Goal: Task Accomplishment & Management: Use online tool/utility

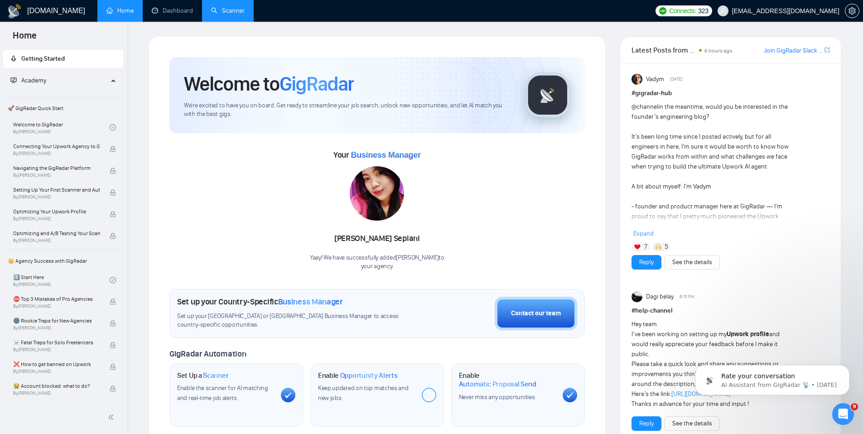
click at [224, 13] on link "Scanner" at bounding box center [228, 11] width 34 height 8
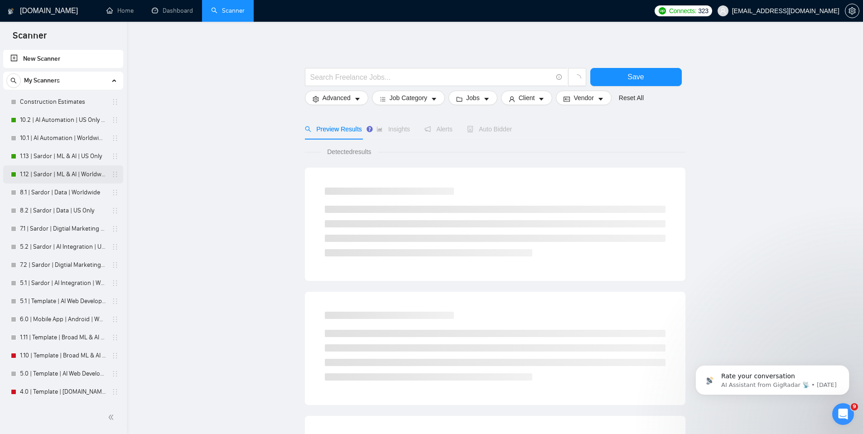
click at [61, 174] on link "1.12 | Sardor | ML & AI | Worldwide" at bounding box center [63, 174] width 86 height 18
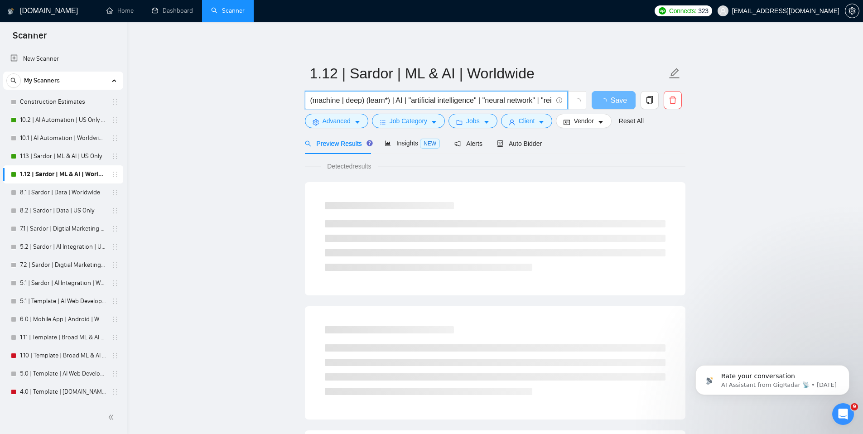
drag, startPoint x: 487, startPoint y: 101, endPoint x: 542, endPoint y: 100, distance: 54.4
click at [542, 100] on input "(machine | deep) (learn*) | AI | "artificial intelligence" | "neural network" |…" at bounding box center [431, 100] width 242 height 11
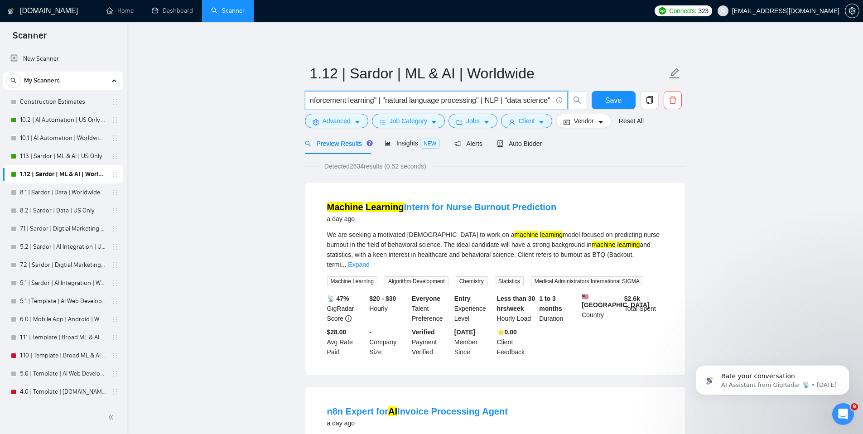
scroll to position [0, 182]
click at [408, 136] on div "Insights NEW" at bounding box center [411, 143] width 55 height 21
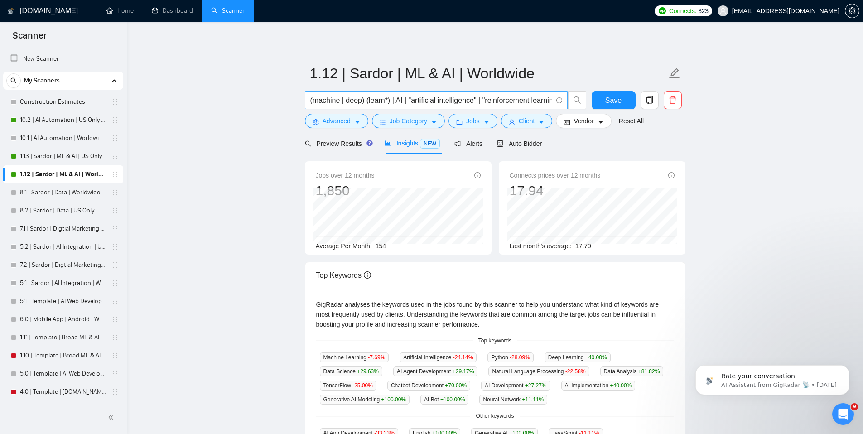
click at [486, 100] on input "(machine | deep) (learn*) | AI | "artificial intelligence" | "reinforcement lea…" at bounding box center [431, 100] width 242 height 11
click at [446, 101] on input "(machine | deep) (learn*) | AI | "artificial intelligence" | "reinforcement lea…" at bounding box center [431, 100] width 242 height 11
click at [502, 101] on input "(machine | deep) (learn*) | AI | "artificial intelligence" | "natural language …" at bounding box center [431, 100] width 242 height 11
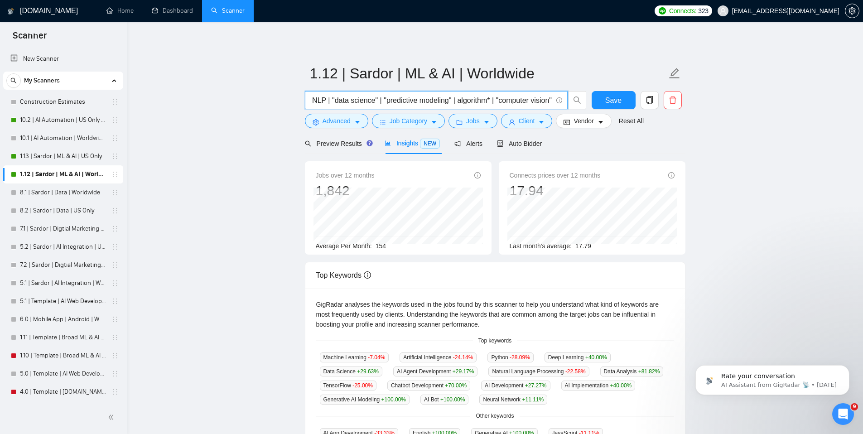
click at [393, 101] on input "(machine | deep) (learn*) | AI | "artificial intelligence" | "natural language …" at bounding box center [431, 100] width 242 height 11
click at [480, 101] on input "(machine | deep) (learn*) | AI | "artificial intelligence" | "natural language …" at bounding box center [431, 100] width 242 height 11
click at [524, 101] on input "(machine | deep) (learn*) | AI | "artificial intelligence" | "natural language …" at bounding box center [431, 100] width 242 height 11
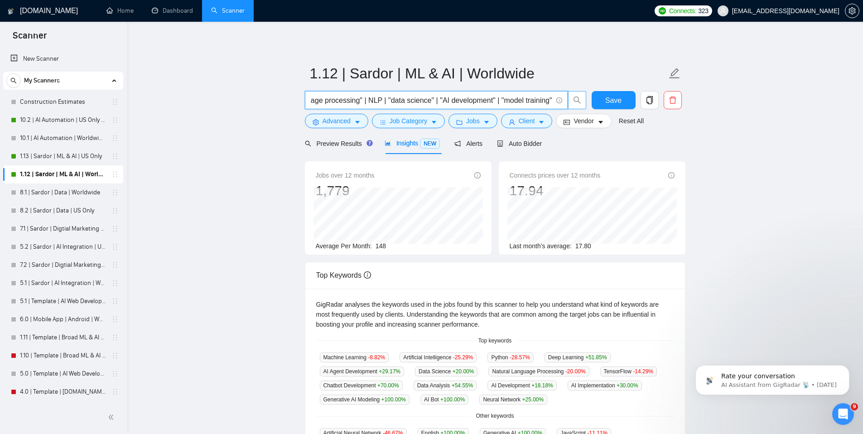
drag, startPoint x: 493, startPoint y: 101, endPoint x: 571, endPoint y: 96, distance: 78.5
click at [571, 96] on span "(machine | deep) (learn*) | AI | "artificial intelligence" | "natural language …" at bounding box center [446, 100] width 282 height 18
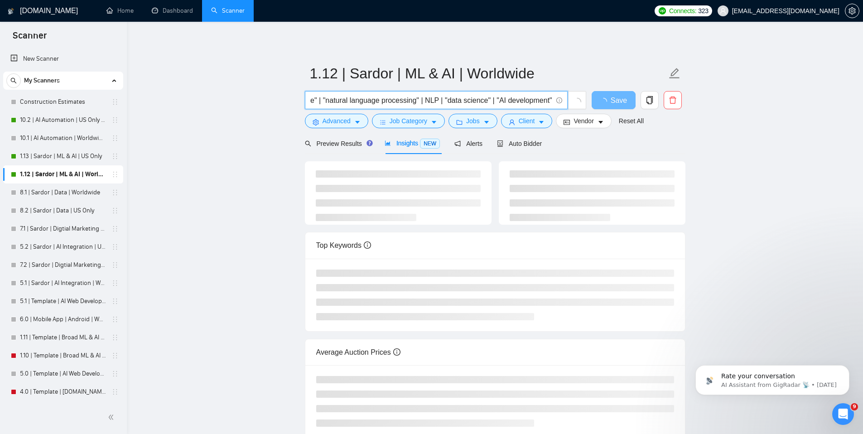
drag, startPoint x: 441, startPoint y: 101, endPoint x: 488, endPoint y: 99, distance: 47.1
click at [488, 99] on input "(machine | deep) (learn*) | AI | "artificial intelligence" | "natural language …" at bounding box center [431, 100] width 242 height 11
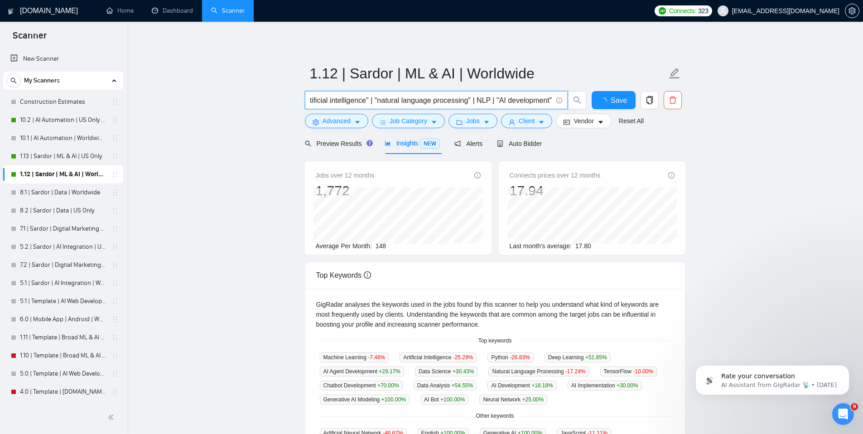
scroll to position [0, 116]
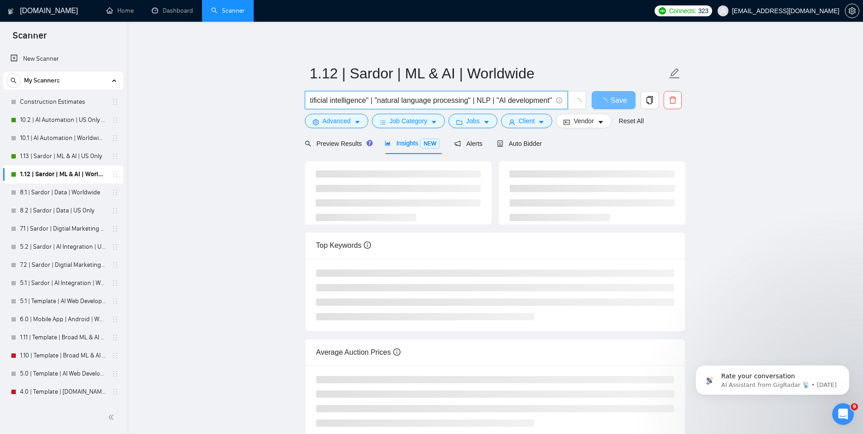
type input "(machine | deep) (learn*) | AI | "artificial intelligence" | "natural language …"
click at [716, 131] on main "1.12 | Sardor | ML & AI | Worldwide (machine | deep) (learn*) | AI | "artificia…" at bounding box center [494, 237] width 707 height 402
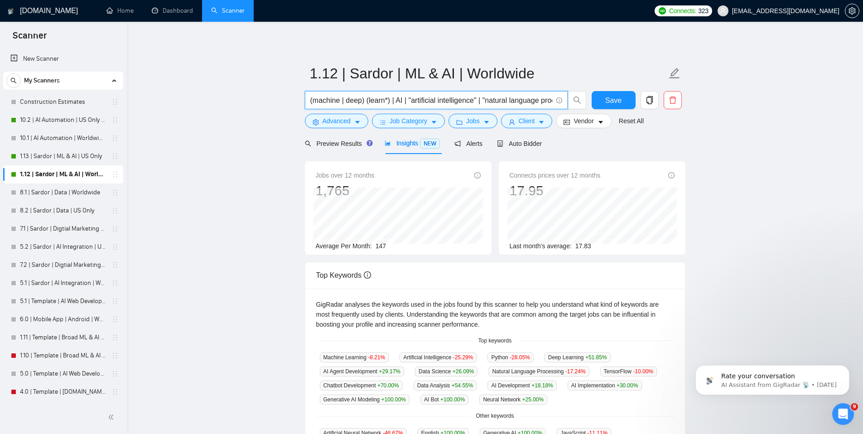
click at [515, 102] on input "(machine | deep) (learn*) | AI | "artificial intelligence" | "natural language …" at bounding box center [431, 100] width 242 height 11
click at [606, 100] on span "Save" at bounding box center [613, 100] width 16 height 11
click at [60, 158] on link "1.13 | Sardor | ML & AI | US Only" at bounding box center [63, 156] width 86 height 18
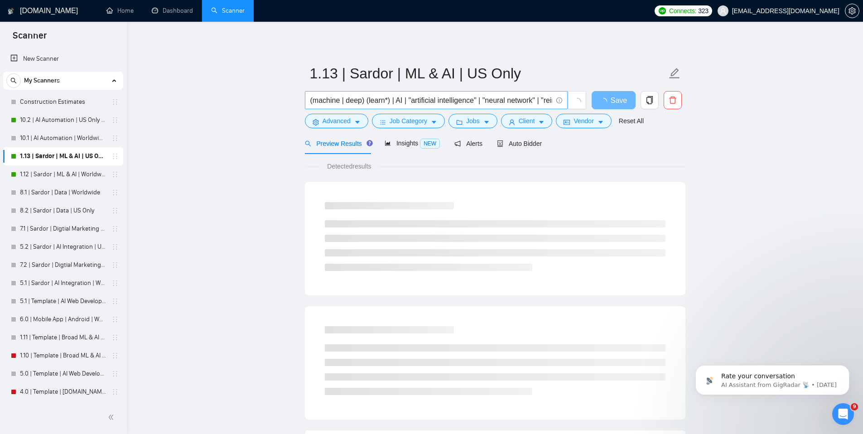
click at [392, 99] on input "(machine | deep) (learn*) | AI | "artificial intelligence" | "neural network" |…" at bounding box center [431, 100] width 242 height 11
paste input "atural language processing" | NLP | "AI development"
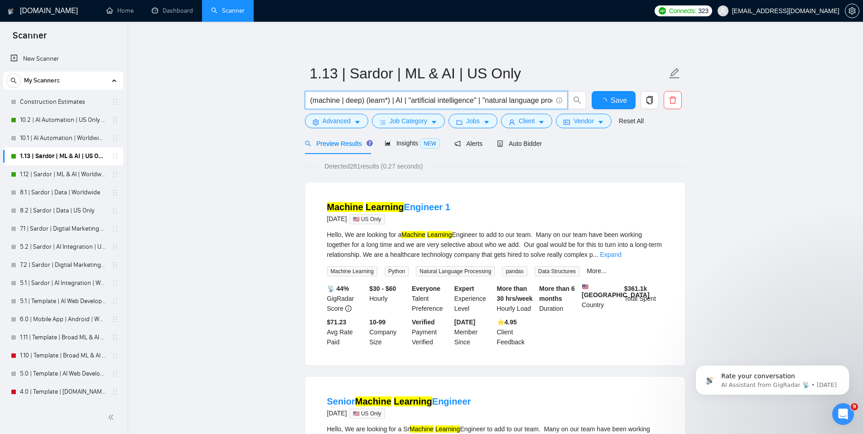
scroll to position [0, 116]
click at [392, 102] on input "(machine | deep) (learn*) | AI | "artificial intelligence" | "natural language …" at bounding box center [431, 100] width 242 height 11
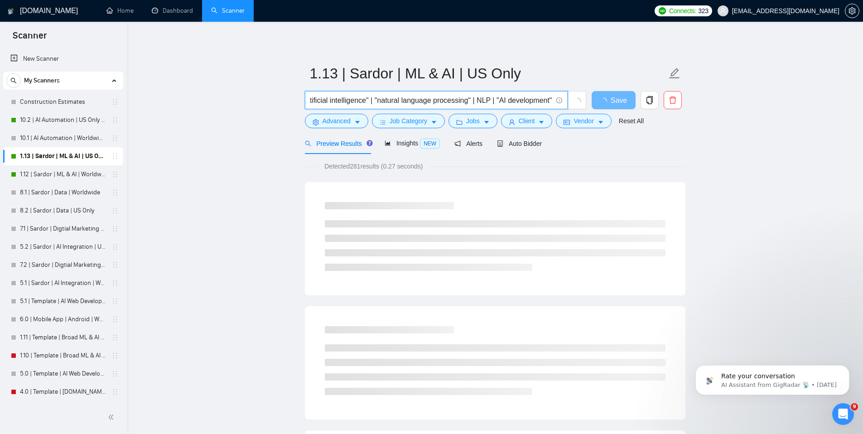
scroll to position [0, 0]
click at [357, 98] on input "(machine | deep) (learn*) | AI | "artificial intelligence" | "natural language …" at bounding box center [431, 100] width 242 height 11
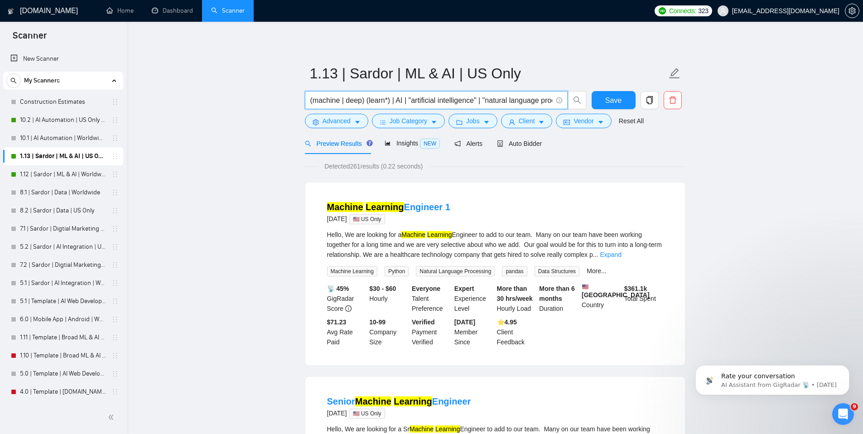
drag, startPoint x: 398, startPoint y: 101, endPoint x: 265, endPoint y: 97, distance: 133.2
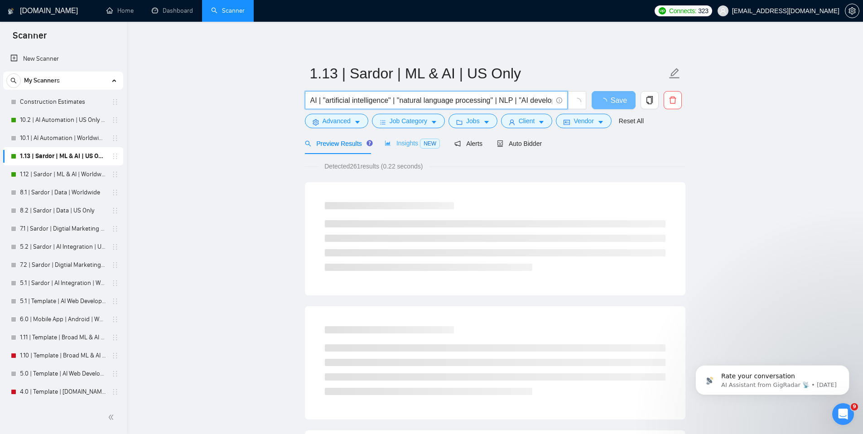
type input "AI | "artificial intelligence" | "natural language processing" | NLP | "AI deve…"
click at [420, 144] on span "Insights NEW" at bounding box center [411, 142] width 55 height 7
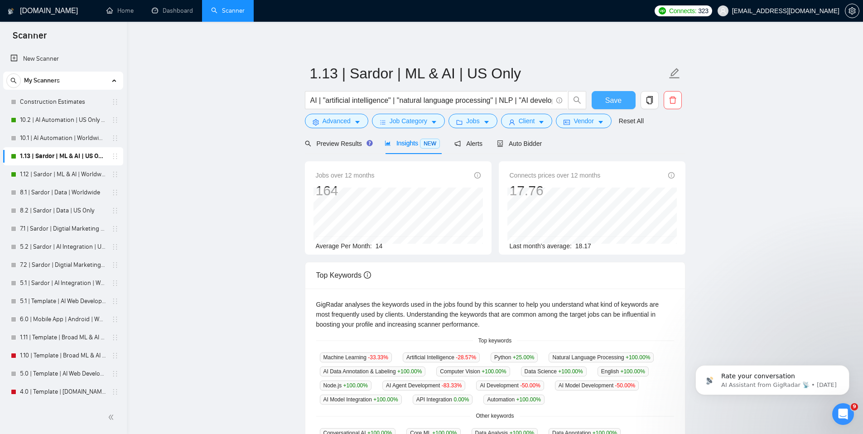
click at [609, 103] on span "Save" at bounding box center [613, 100] width 16 height 11
click at [69, 173] on link "1.12 | Sardor | ML & AI | Worldwide" at bounding box center [63, 174] width 86 height 18
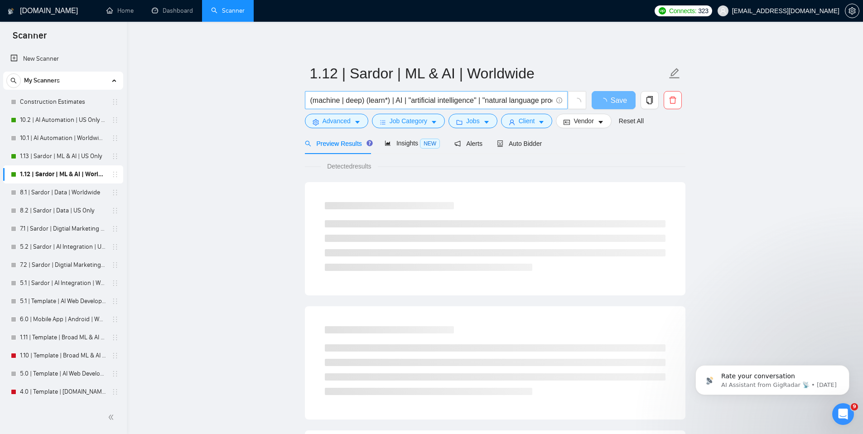
click at [421, 105] on input "(machine | deep) (learn*) | AI | "artificial intelligence" | "natural language …" at bounding box center [431, 100] width 242 height 11
paste input "text"
type input "AI | "artificial intelligence" | "natural language processing" | NLP | "AI deve…"
click at [415, 141] on span "Insights NEW" at bounding box center [411, 142] width 55 height 7
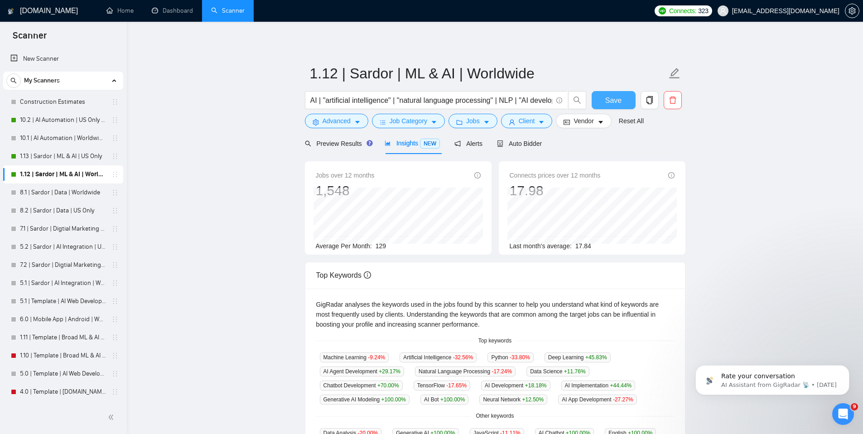
click at [631, 92] on button "Save" at bounding box center [613, 100] width 44 height 18
click at [516, 141] on span "Auto Bidder" at bounding box center [519, 143] width 45 height 7
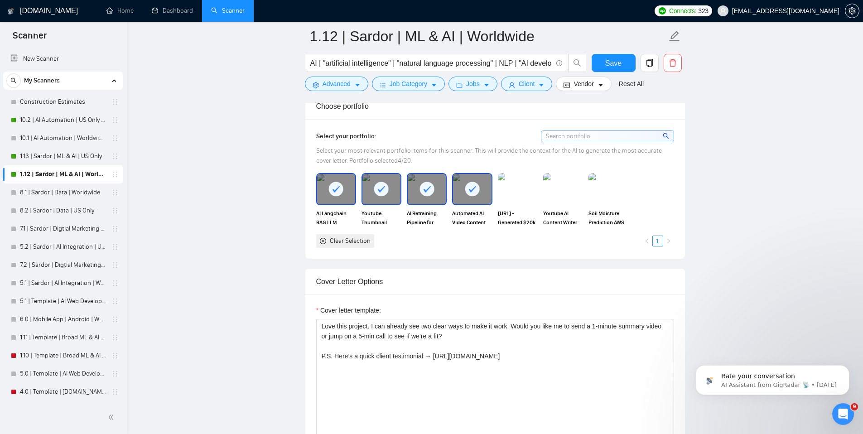
scroll to position [924, 0]
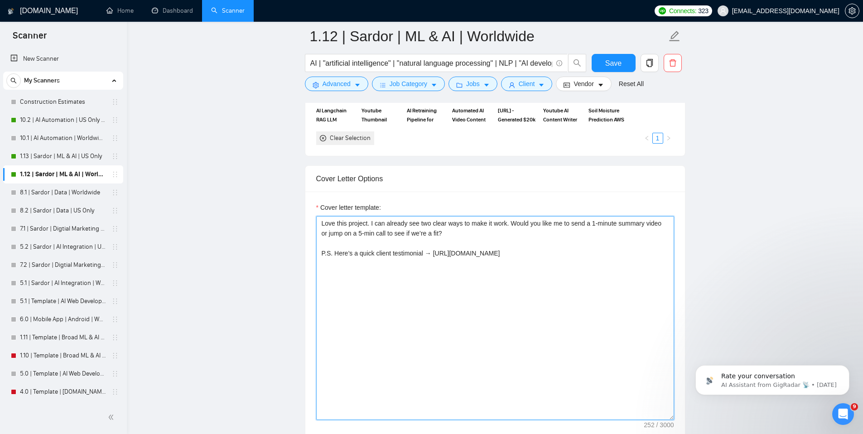
click at [501, 257] on textarea "Love this project. I can already see two clear ways to make it work. Would you …" at bounding box center [495, 318] width 358 height 204
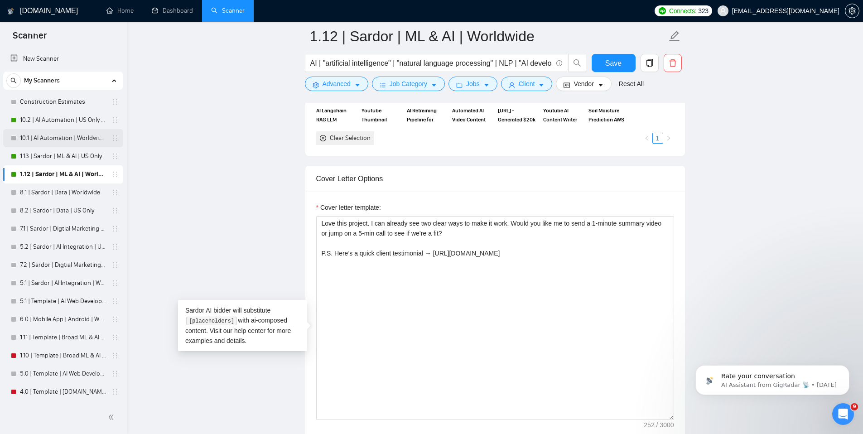
click at [62, 141] on link "10.1 | AI Automation | Worldwide | Simple Sardor" at bounding box center [63, 138] width 86 height 18
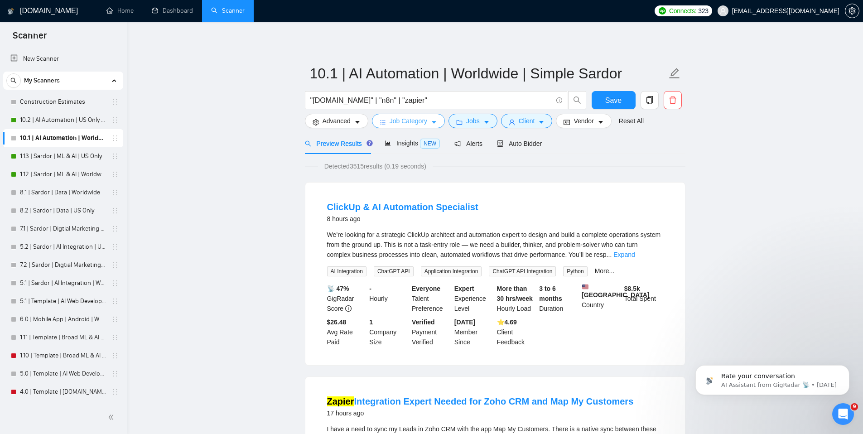
click at [421, 123] on span "Job Category" at bounding box center [408, 121] width 38 height 10
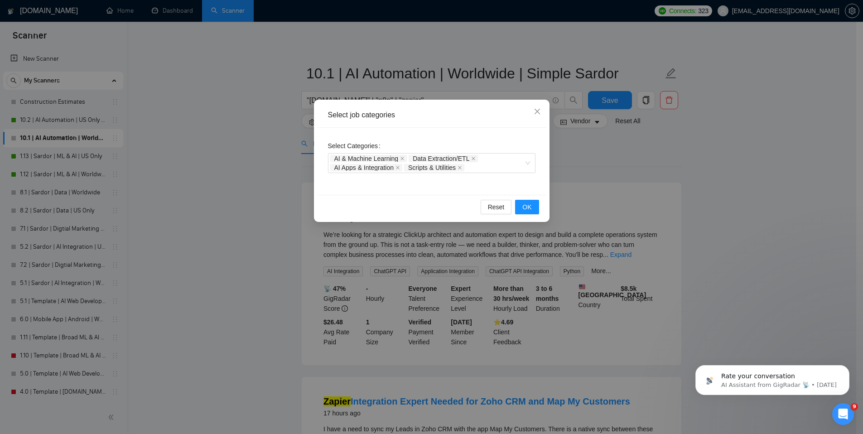
click at [631, 158] on div "Select job categories Select Categories AI & Machine Learning Data Extraction/E…" at bounding box center [431, 217] width 863 height 434
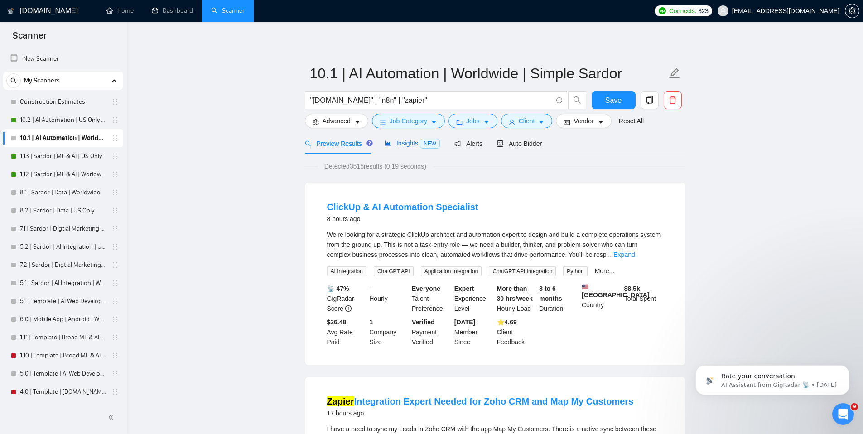
click at [424, 145] on span "NEW" at bounding box center [430, 144] width 20 height 10
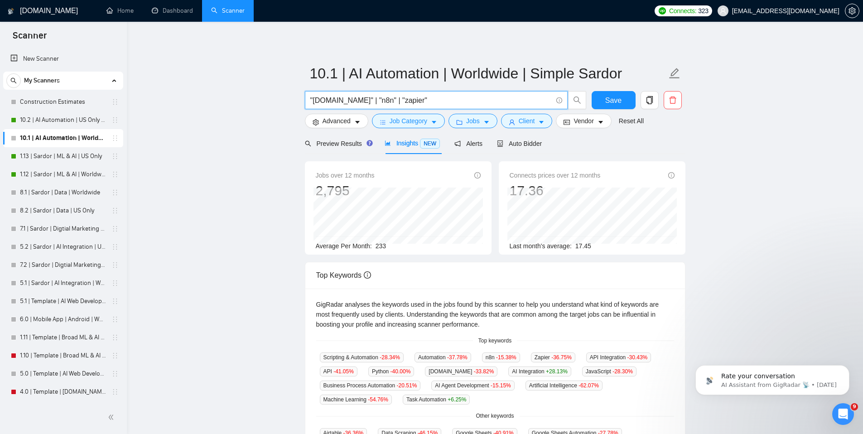
click at [404, 105] on input ""[DOMAIN_NAME]" | "n8n" | "zapier"" at bounding box center [431, 100] width 242 height 11
click at [542, 146] on span "Auto Bidder" at bounding box center [519, 143] width 45 height 7
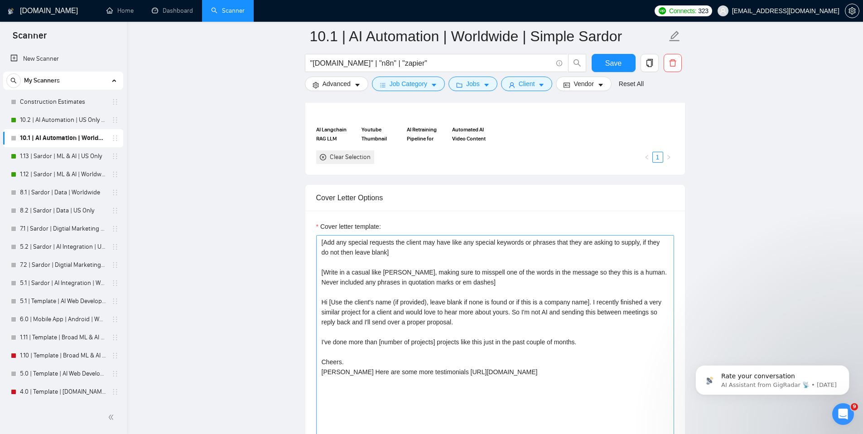
scroll to position [948, 0]
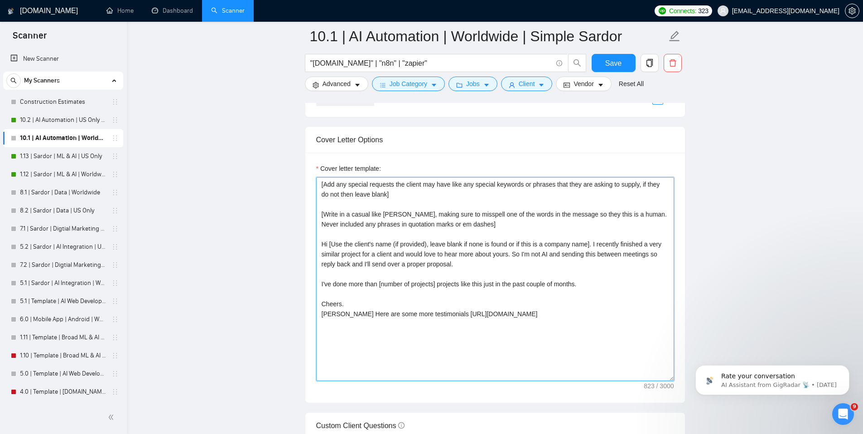
click at [520, 302] on textarea "[Add any special requests the client may have like any special keywords or phra…" at bounding box center [495, 279] width 358 height 204
paste textarea "Love this project. I can already see two clear ways to make it work. Would you …"
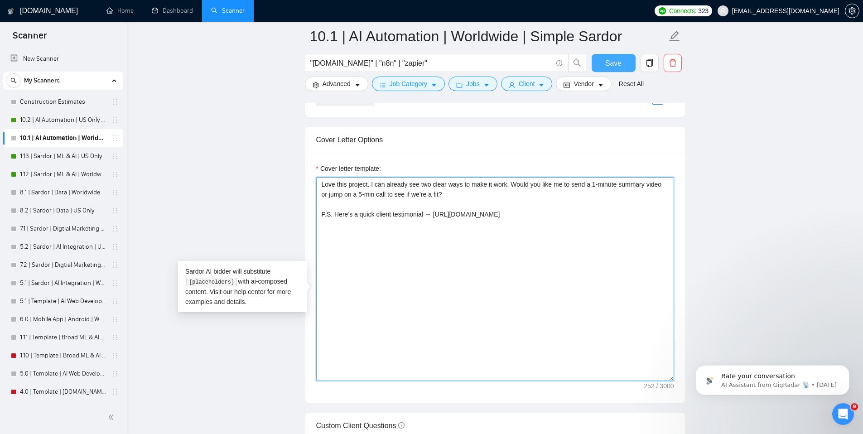
type textarea "Love this project. I can already see two clear ways to make it work. Would you …"
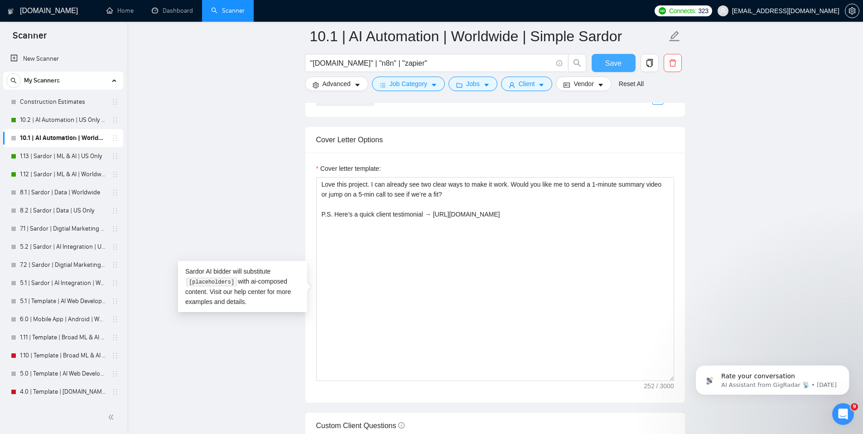
click at [623, 61] on button "Save" at bounding box center [613, 63] width 44 height 18
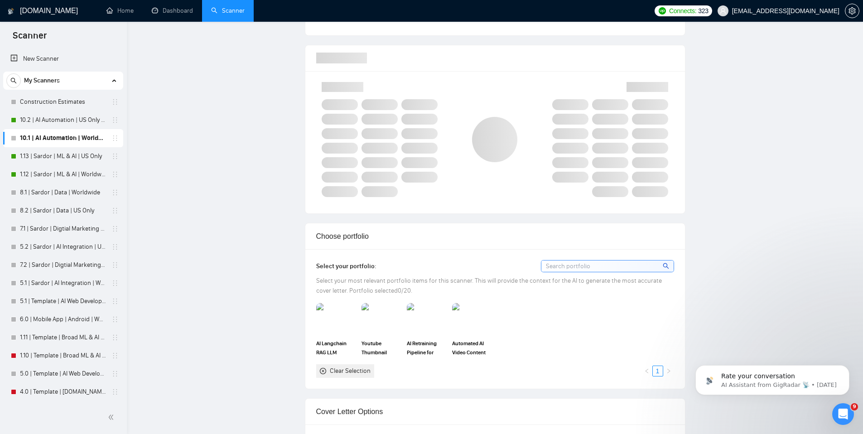
scroll to position [0, 0]
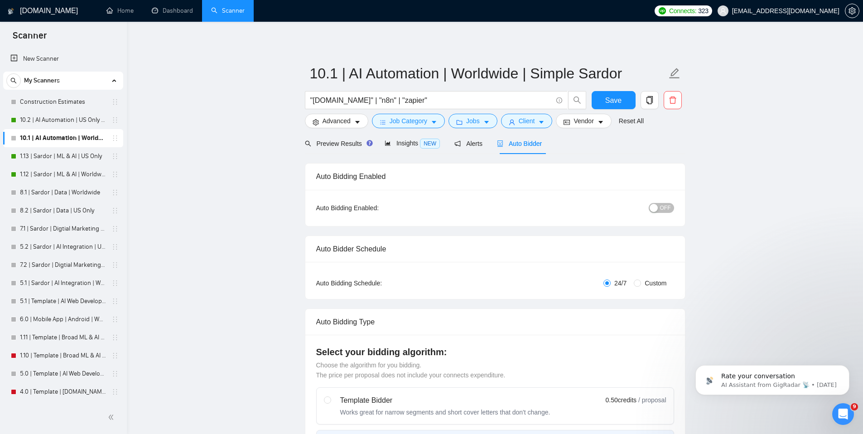
click at [660, 210] on span "OFF" at bounding box center [665, 208] width 11 height 10
click at [624, 100] on button "Save" at bounding box center [613, 100] width 44 height 18
